Goal: Information Seeking & Learning: Learn about a topic

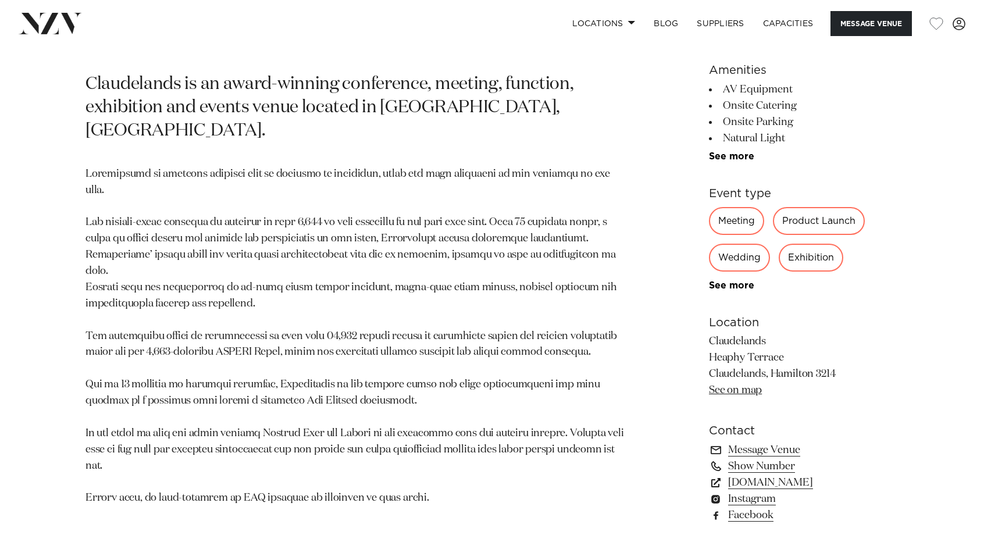
scroll to position [581, 0]
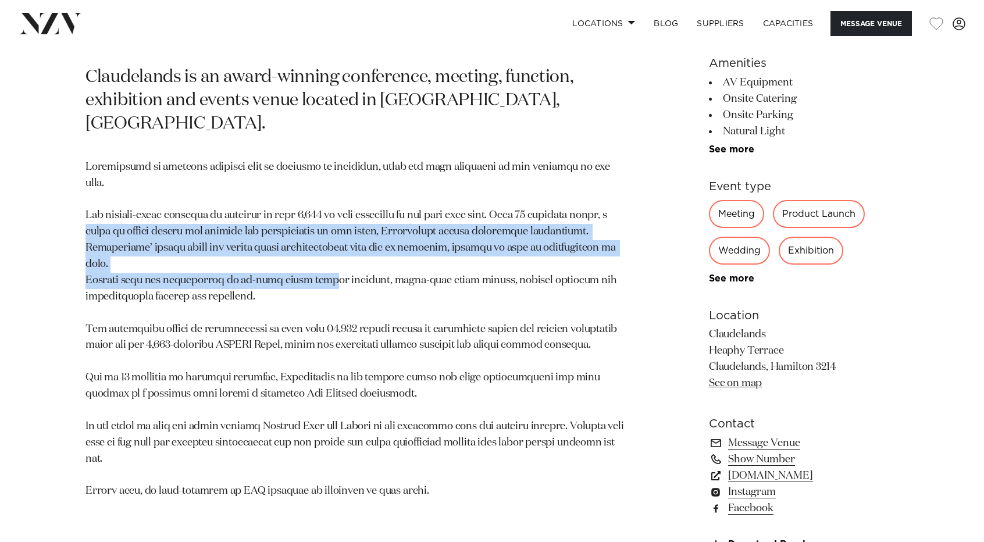
drag, startPoint x: 303, startPoint y: 223, endPoint x: 56, endPoint y: 196, distance: 249.0
click at [56, 196] on div "[PERSON_NAME] Claudelands Claudelands is an award-winning conference, meeting, …" at bounding box center [491, 278] width 965 height 610
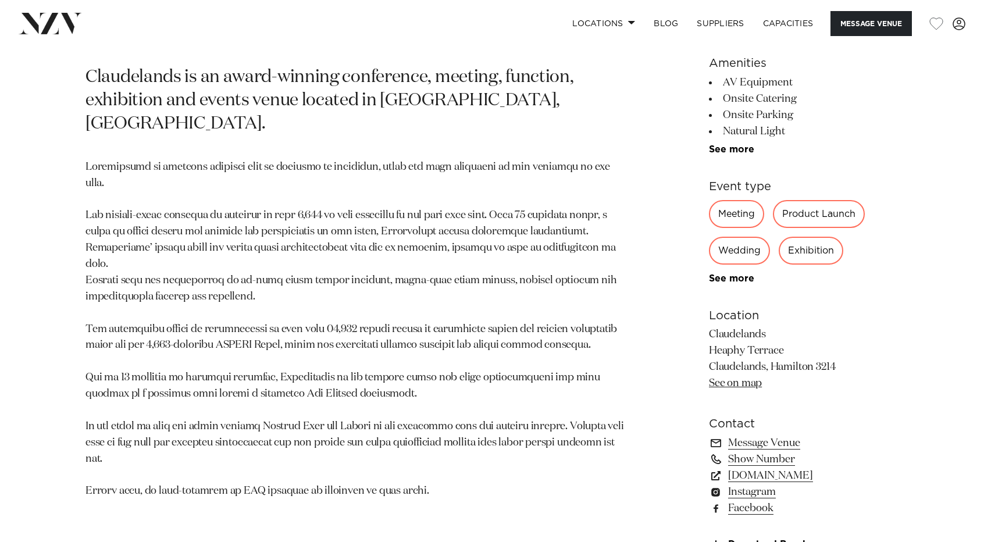
click at [102, 183] on p at bounding box center [355, 329] width 541 height 341
drag, startPoint x: 234, startPoint y: 178, endPoint x: 74, endPoint y: 172, distance: 160.0
click at [74, 172] on div "[PERSON_NAME] Claudelands Claudelands is an award-winning conference, meeting, …" at bounding box center [491, 278] width 965 height 610
click at [242, 198] on p at bounding box center [355, 329] width 541 height 341
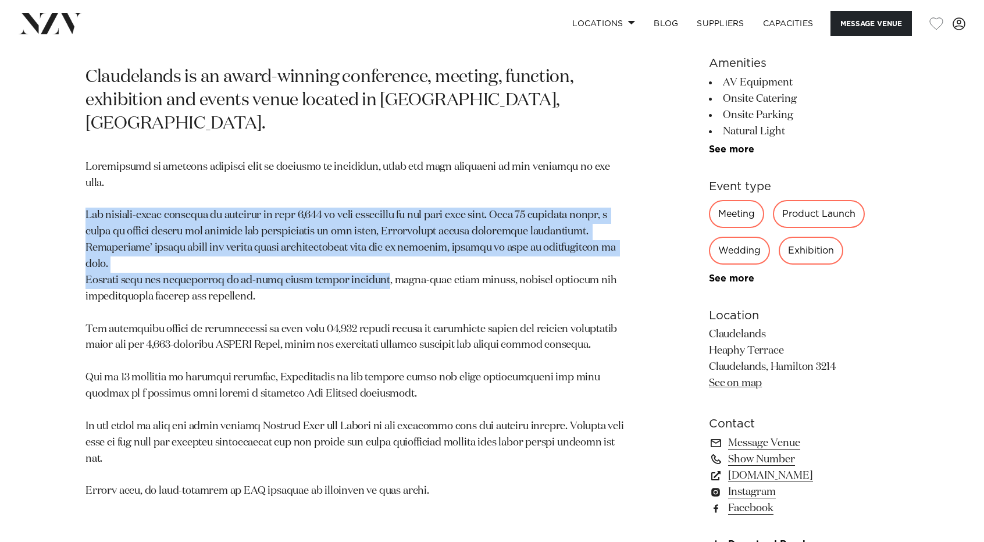
drag, startPoint x: 355, startPoint y: 227, endPoint x: 266, endPoint y: 238, distance: 89.0
click at [84, 170] on div "[PERSON_NAME] Claudelands Claudelands is an award-winning conference, meeting, …" at bounding box center [491, 278] width 965 height 610
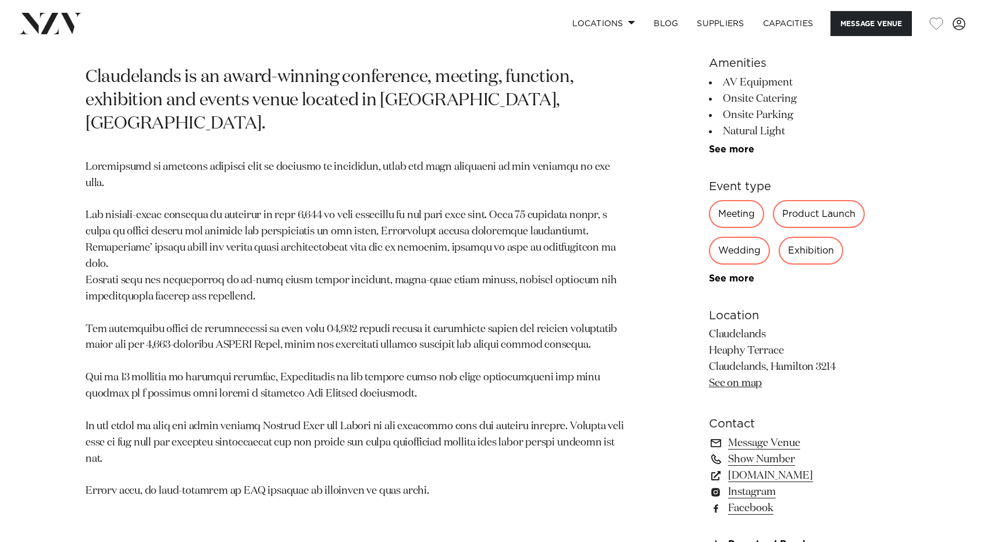
click at [266, 238] on p at bounding box center [355, 329] width 541 height 341
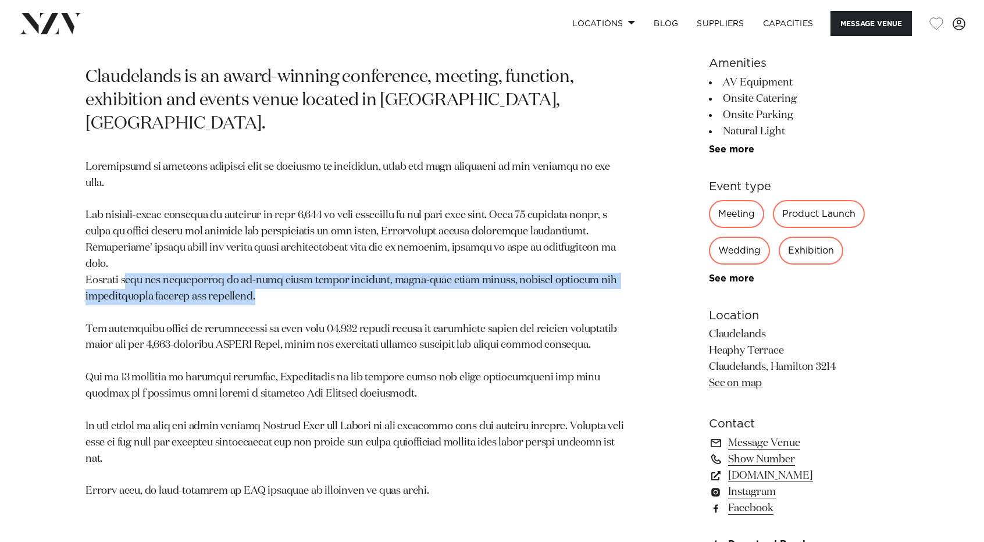
drag, startPoint x: 230, startPoint y: 237, endPoint x: 127, endPoint y: 217, distance: 104.2
click at [127, 217] on p at bounding box center [355, 329] width 541 height 341
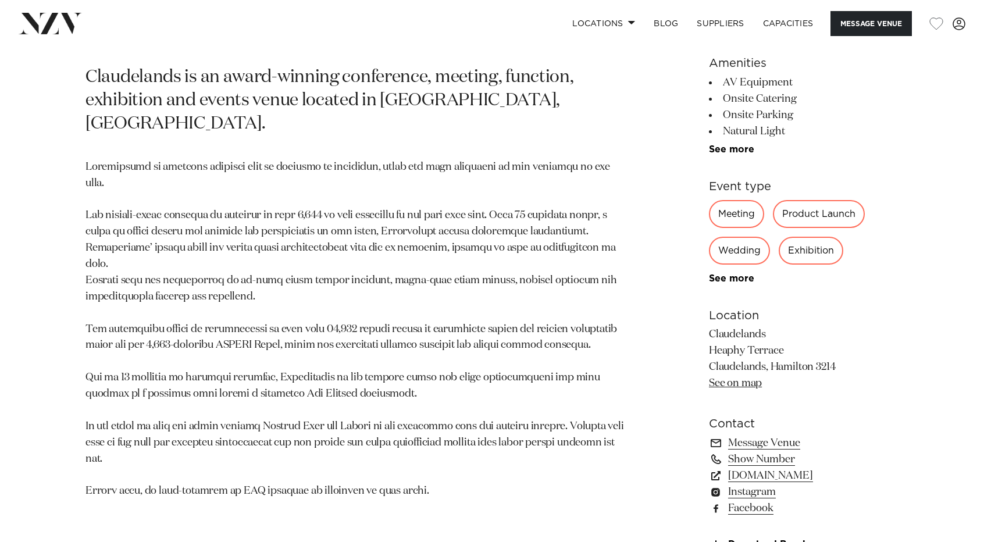
click at [128, 202] on p at bounding box center [355, 329] width 541 height 341
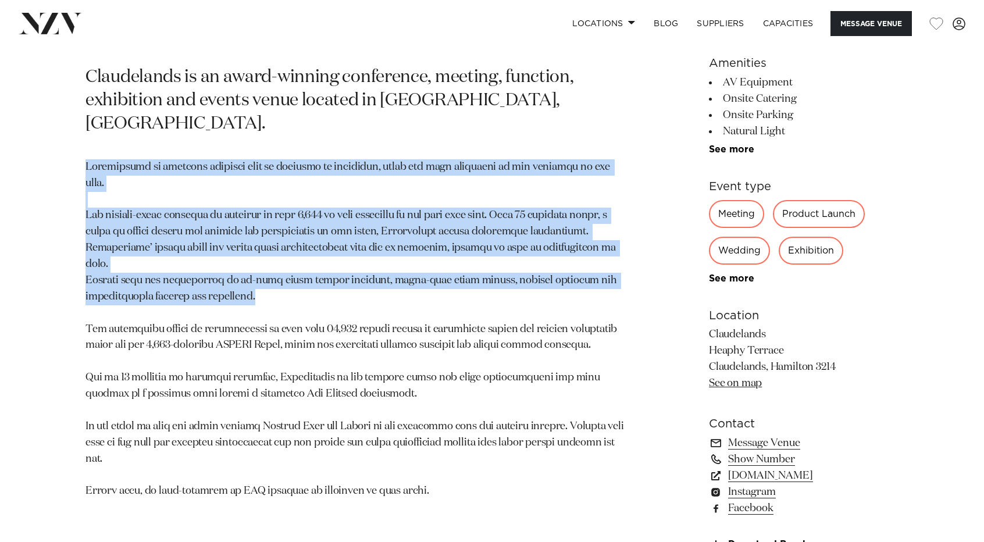
drag, startPoint x: 191, startPoint y: 239, endPoint x: 0, endPoint y: 53, distance: 266.4
click at [0, 145] on div "[PERSON_NAME] Claudelands Claudelands is an award-winning conference, meeting, …" at bounding box center [492, 278] width 984 height 610
